Goal: Task Accomplishment & Management: Use online tool/utility

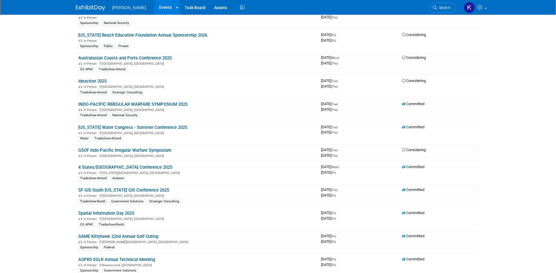
scroll to position [615, 0]
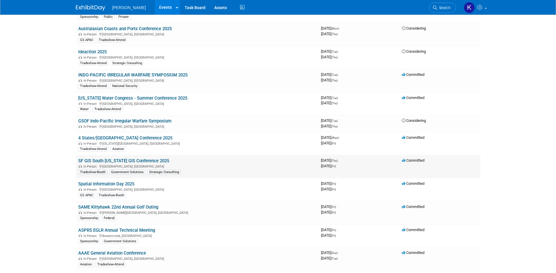
click at [137, 160] on link "SF GIS South [US_STATE] GIS Conference 2025" at bounding box center [123, 160] width 91 height 5
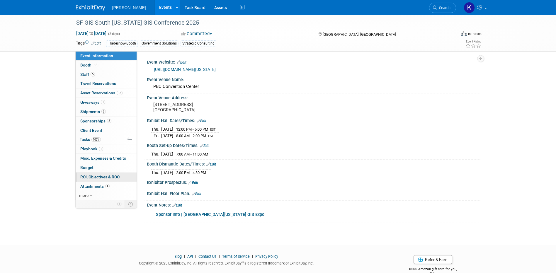
click at [92, 177] on span "ROI, Objectives & ROO 0" at bounding box center [99, 177] width 39 height 5
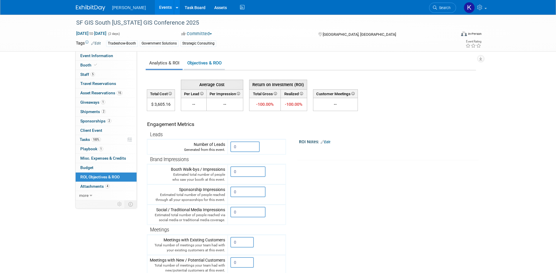
click at [209, 65] on link "Objectives & ROO 0" at bounding box center [204, 62] width 41 height 11
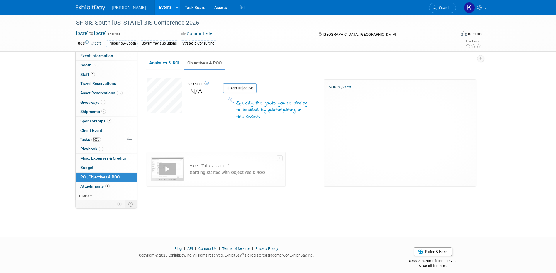
click at [358, 103] on div "X" at bounding box center [399, 97] width 143 height 16
click at [154, 63] on link "Analytics & ROI" at bounding box center [164, 62] width 37 height 11
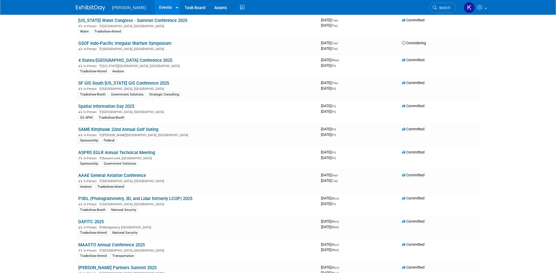
scroll to position [703, 0]
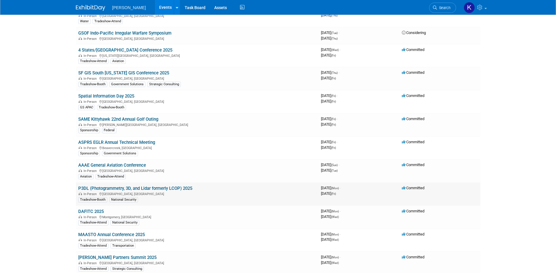
click at [134, 189] on link "P3DL (Photogrammetry, 3D, and Lidar formerly LCOP) 2025" at bounding box center [135, 188] width 114 height 5
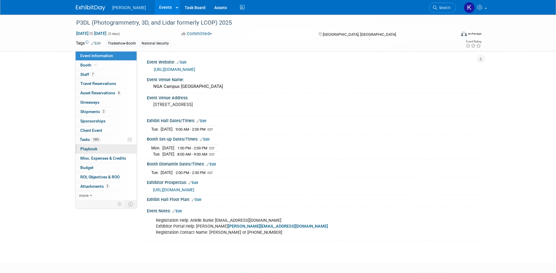
click at [97, 149] on span "Playbook 0" at bounding box center [88, 148] width 17 height 5
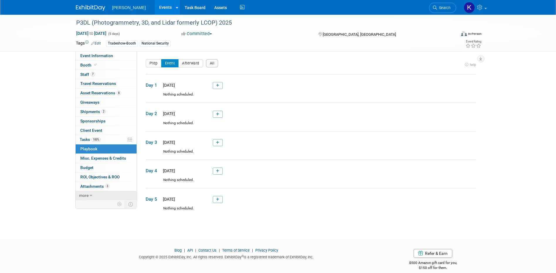
click at [88, 197] on link "more" at bounding box center [106, 195] width 61 height 9
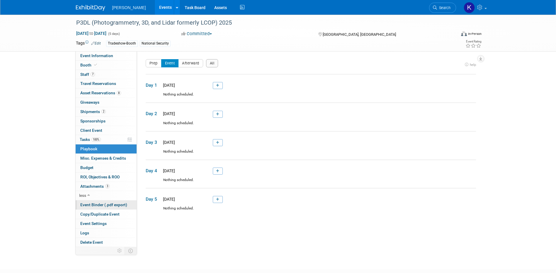
click at [90, 204] on span "Event Binder (.pdf export)" at bounding box center [103, 204] width 47 height 5
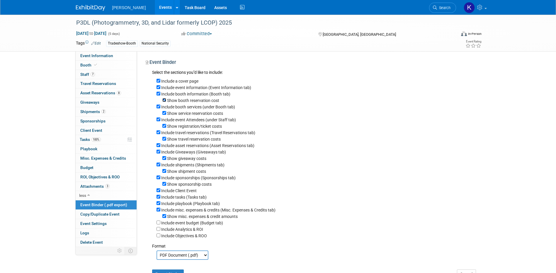
click at [163, 101] on input "Show booth reservation cost" at bounding box center [164, 100] width 4 height 4
checkbox input "false"
click at [162, 115] on input "Show service reservation costs" at bounding box center [164, 113] width 4 height 4
checkbox input "false"
click at [163, 128] on input "Show registration/ticket costs" at bounding box center [164, 126] width 4 height 4
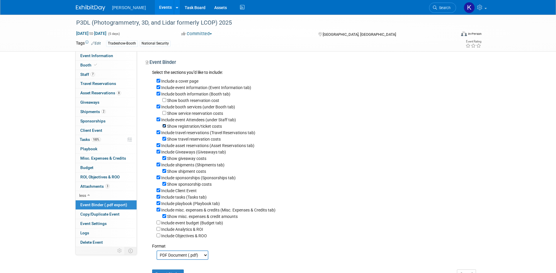
checkbox input "false"
click at [165, 141] on input "Show travel reservation costs" at bounding box center [164, 139] width 4 height 4
checkbox input "false"
click at [163, 173] on input "Show shipment costs" at bounding box center [164, 171] width 4 height 4
checkbox input "false"
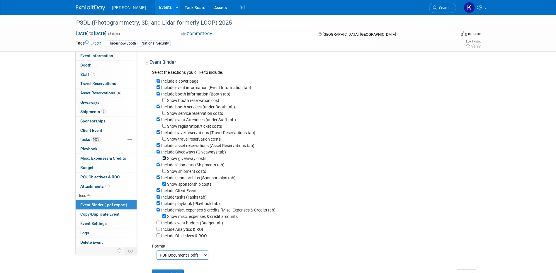
click at [166, 160] on input "Show giveaway costs" at bounding box center [164, 158] width 4 height 4
checkbox input "false"
click at [164, 186] on input "Show sponsorship costs" at bounding box center [164, 184] width 4 height 4
checkbox input "false"
click at [158, 211] on input "Include misc. expenses & credits (Misc. Expenses & Credits tab)" at bounding box center [158, 210] width 4 height 4
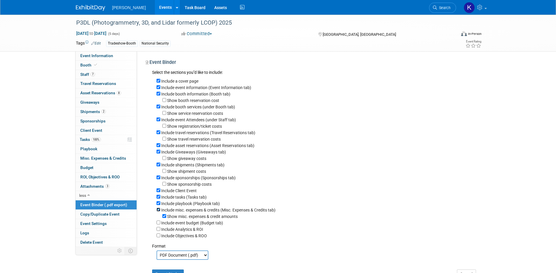
checkbox input "false"
click at [157, 205] on input "Include playbook (Playbook tab)" at bounding box center [158, 203] width 4 height 4
checkbox input "false"
click at [158, 199] on input "Include tasks (Tasks tab)" at bounding box center [158, 197] width 4 height 4
checkbox input "false"
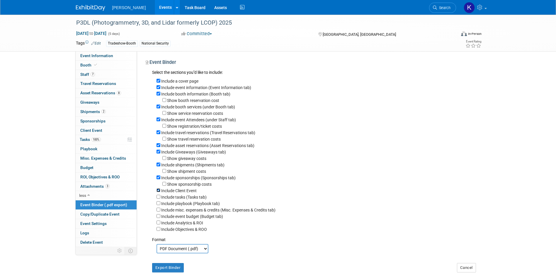
click at [158, 192] on input "Include Client Event" at bounding box center [158, 190] width 4 height 4
checkbox input "false"
click at [158, 179] on input "Include sponsorships (Sponsorships tab)" at bounding box center [158, 177] width 4 height 4
checkbox input "false"
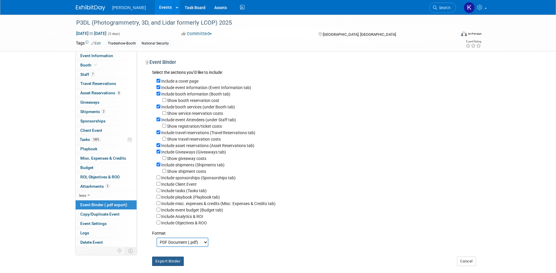
click at [170, 266] on button "Export Binder" at bounding box center [168, 261] width 32 height 9
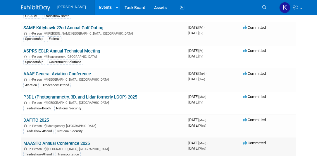
scroll to position [786, 0]
